Goal: Information Seeking & Learning: Find specific fact

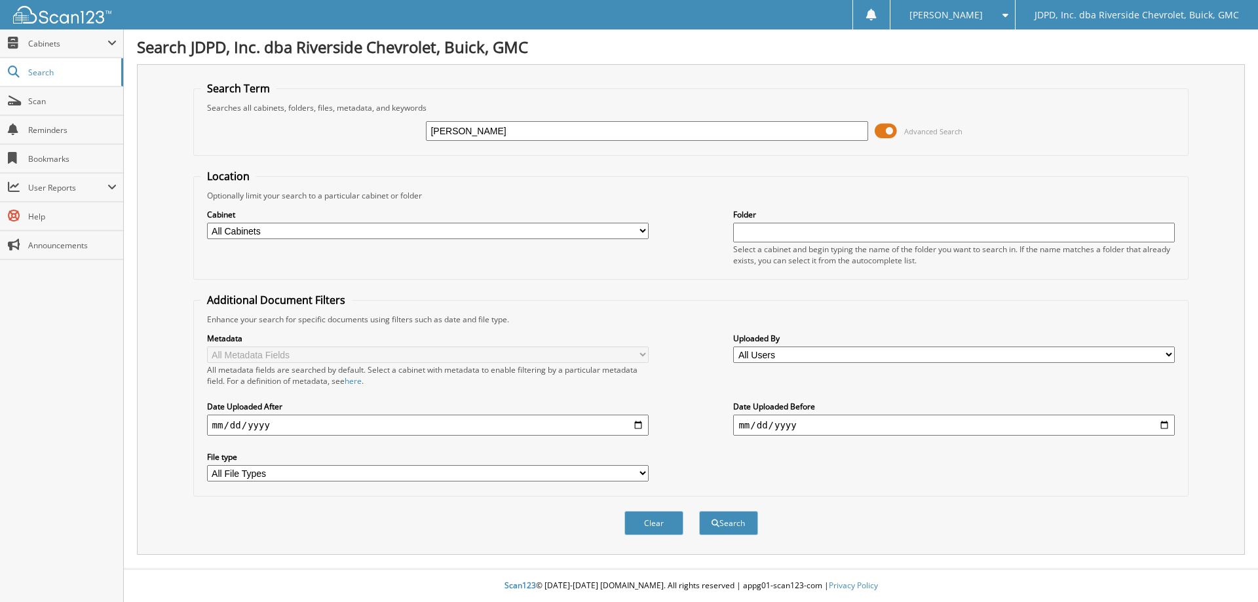
type input "[PERSON_NAME]"
click at [514, 222] on div "Cabinet All Cabinets ACCOUNTS PAYABLE AFTERMARKET PRODUCT SALES AUCTION PURCHAS…" at bounding box center [428, 224] width 442 height 33
click at [518, 230] on select "All Cabinets ACCOUNTS PAYABLE AFTERMARKET PRODUCT SALES AUCTION PURCHASES CAR D…" at bounding box center [428, 231] width 442 height 16
select select "31343"
click at [207, 223] on select "All Cabinets ACCOUNTS PAYABLE AFTERMARKET PRODUCT SALES AUCTION PURCHASES CAR D…" at bounding box center [428, 231] width 442 height 16
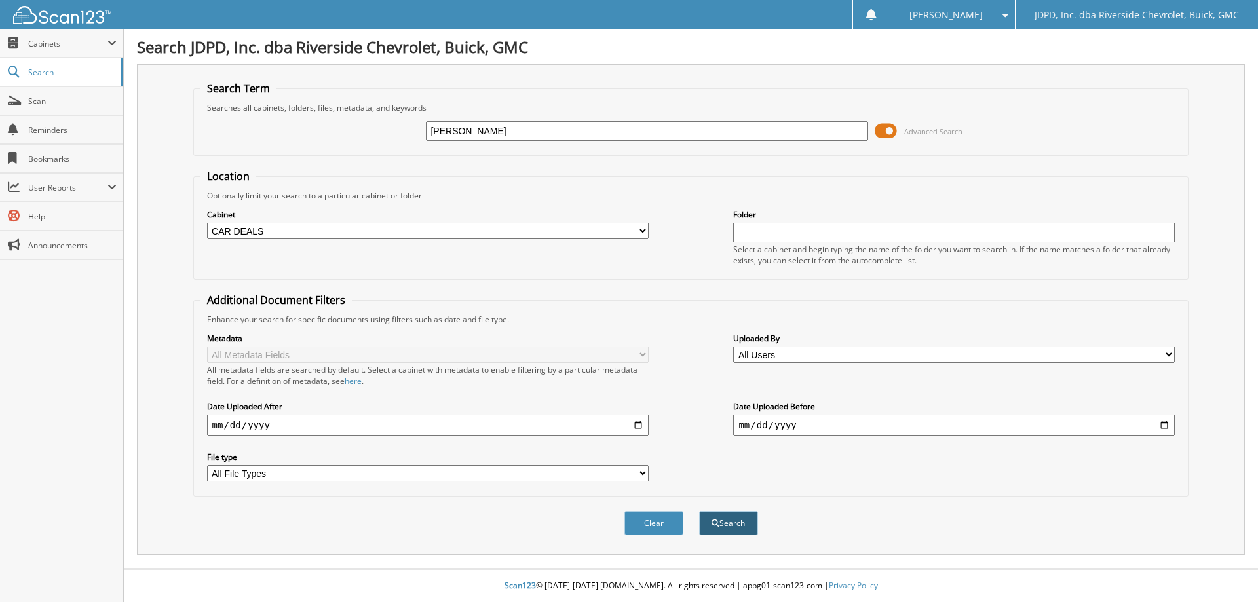
click at [717, 529] on button "Search" at bounding box center [728, 523] width 59 height 24
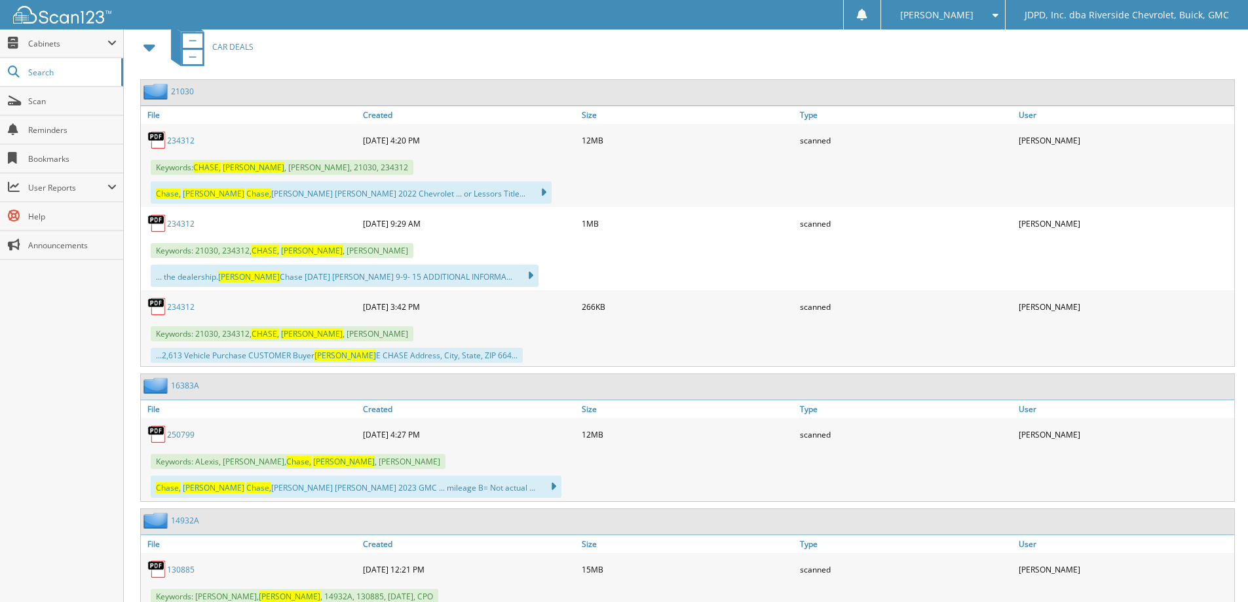
scroll to position [459, 0]
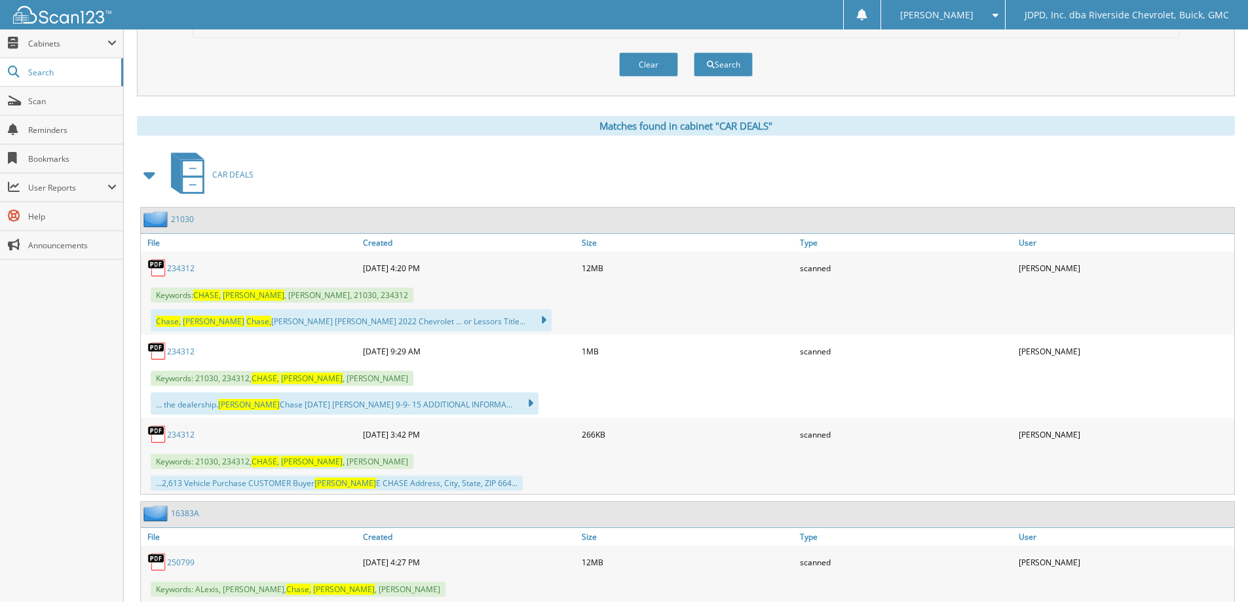
click at [176, 349] on link "234312" at bounding box center [181, 351] width 28 height 11
